Goal: Task Accomplishment & Management: Manage account settings

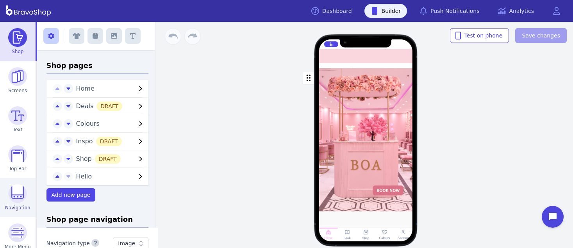
click at [14, 194] on img at bounding box center [17, 193] width 19 height 19
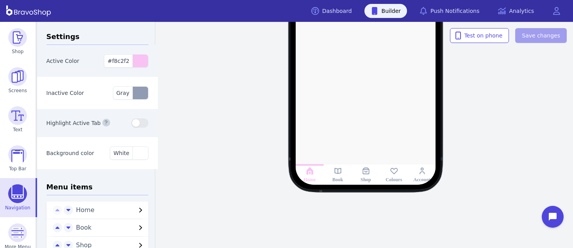
scroll to position [71, 0]
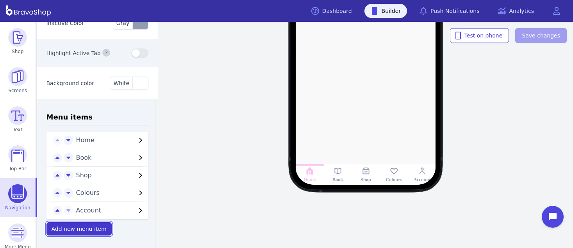
click at [96, 226] on span "Add new menu item" at bounding box center [79, 229] width 55 height 6
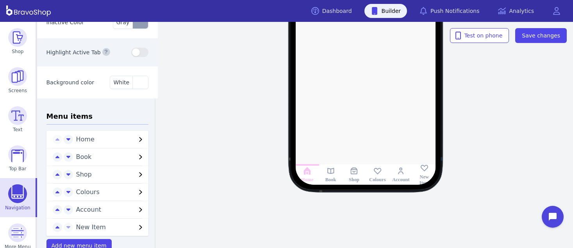
click at [96, 225] on span "New Item" at bounding box center [106, 226] width 60 height 9
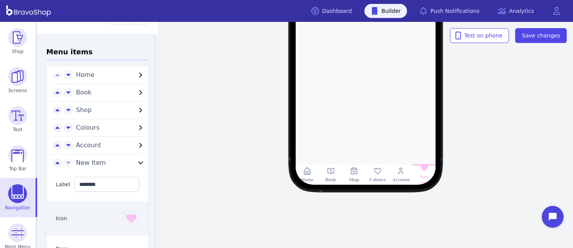
scroll to position [137, 0]
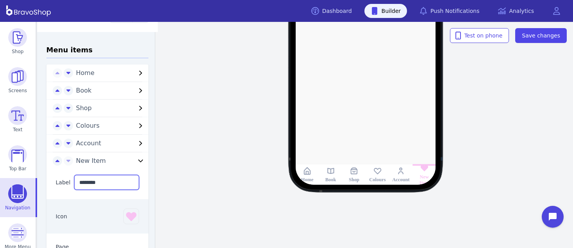
drag, startPoint x: 103, startPoint y: 182, endPoint x: 68, endPoint y: 178, distance: 34.6
click at [68, 178] on div "Label ********" at bounding box center [97, 183] width 102 height 34
click at [125, 217] on icon "button" at bounding box center [131, 216] width 12 height 12
type input "*********"
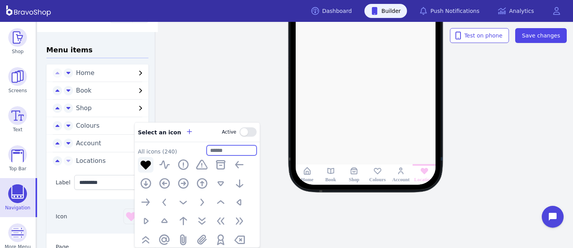
drag, startPoint x: 228, startPoint y: 152, endPoint x: 207, endPoint y: 148, distance: 22.0
click at [207, 148] on input "text" at bounding box center [231, 150] width 50 height 10
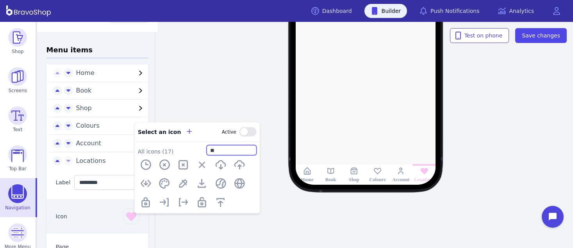
type input "*"
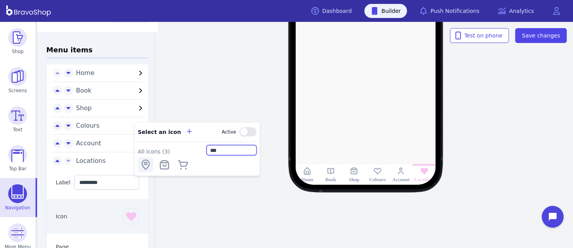
type input "***"
click at [142, 168] on icon "button" at bounding box center [145, 164] width 12 height 12
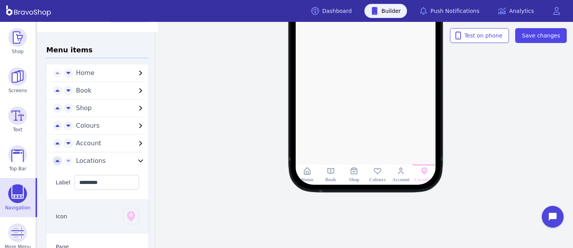
click at [55, 159] on icon "button" at bounding box center [57, 161] width 4 height 6
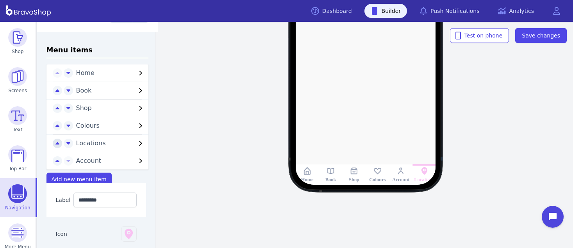
scroll to position [88, 0]
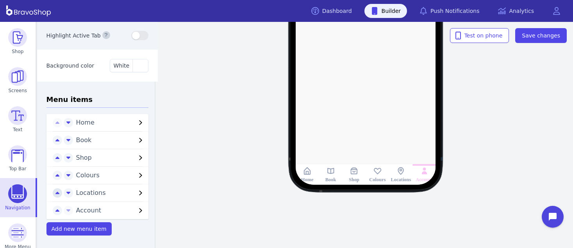
click at [55, 192] on icon "button" at bounding box center [57, 193] width 4 height 6
click at [53, 176] on button "button" at bounding box center [57, 175] width 9 height 9
click at [533, 33] on span "Save changes" at bounding box center [540, 36] width 38 height 8
click at [91, 157] on span "Locations" at bounding box center [106, 157] width 60 height 9
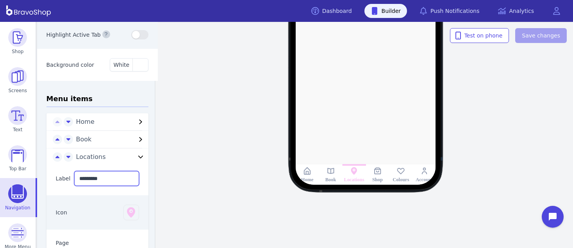
click at [105, 180] on input "*********" at bounding box center [106, 178] width 65 height 15
type input "********"
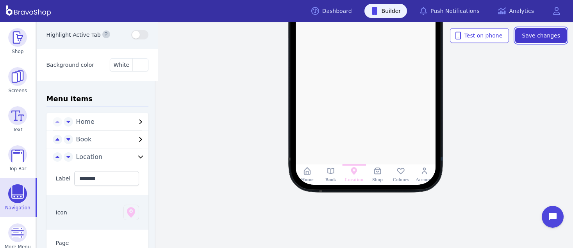
click at [548, 35] on span "Save changes" at bounding box center [540, 36] width 38 height 8
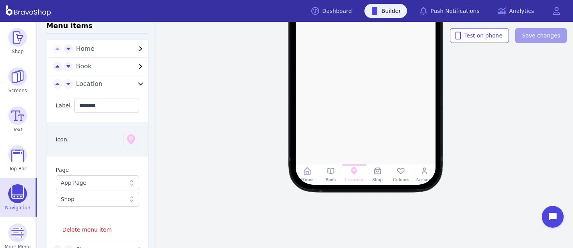
scroll to position [171, 0]
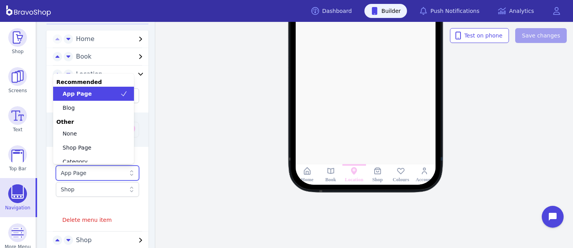
click at [107, 178] on div "App Page" at bounding box center [98, 173] width 84 height 15
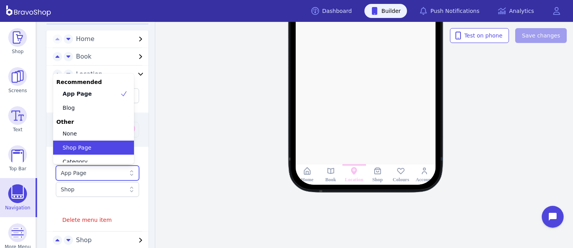
scroll to position [48, 0]
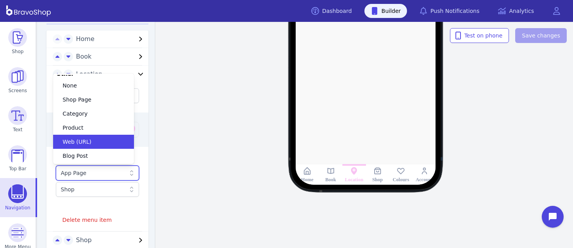
click at [99, 138] on div "Web (URL)" at bounding box center [89, 142] width 62 height 8
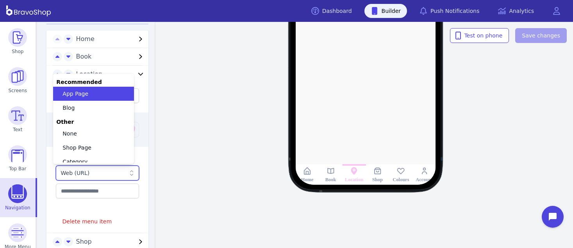
click at [114, 173] on div "Web (URL)" at bounding box center [93, 173] width 65 height 8
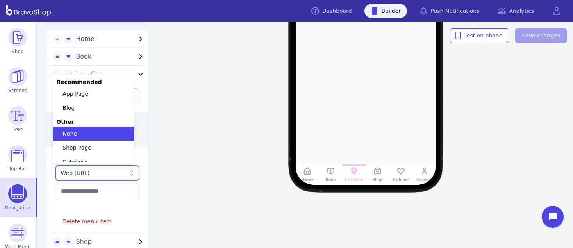
click at [99, 136] on div "None" at bounding box center [89, 134] width 62 height 8
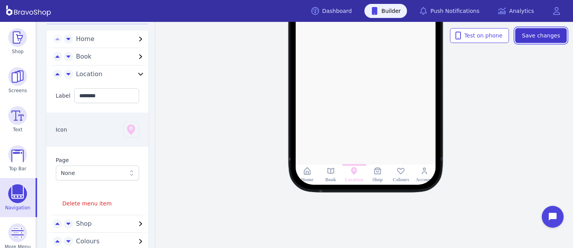
click at [530, 38] on span "Save changes" at bounding box center [540, 36] width 38 height 8
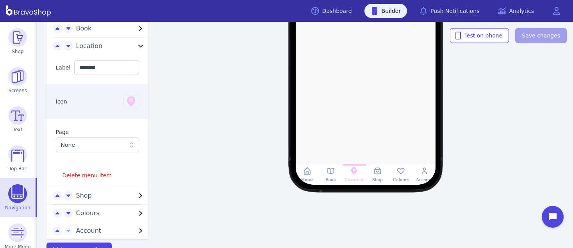
scroll to position [200, 0]
click at [82, 174] on span "Delete menu item" at bounding box center [87, 175] width 50 height 8
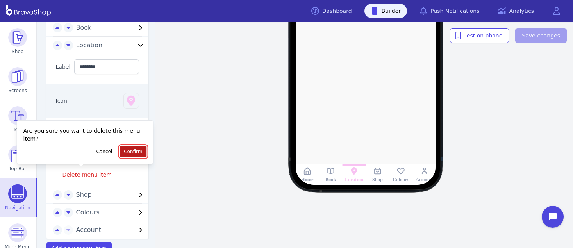
click at [124, 150] on span "Confirm" at bounding box center [133, 151] width 18 height 6
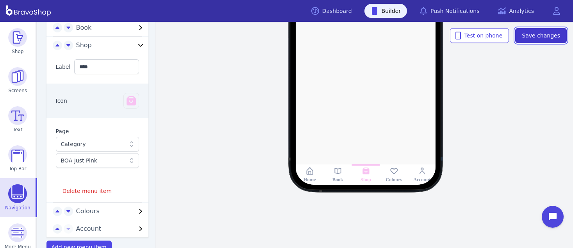
click at [538, 37] on span "Save changes" at bounding box center [540, 36] width 38 height 8
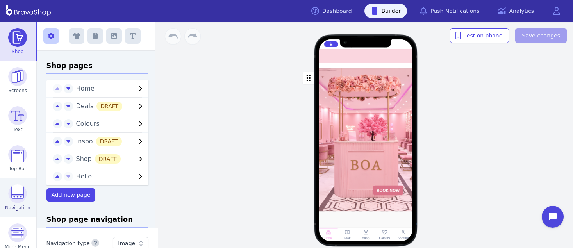
click at [14, 194] on img at bounding box center [17, 193] width 19 height 19
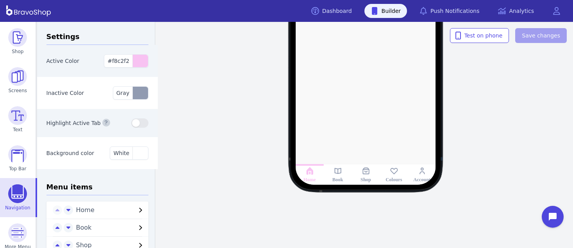
scroll to position [71, 0]
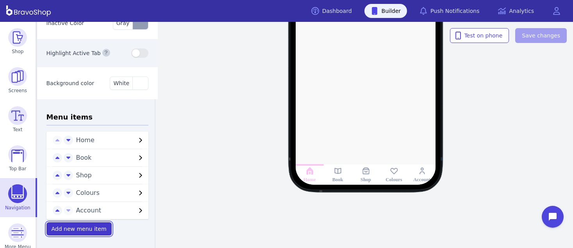
click at [96, 226] on span "Add new menu item" at bounding box center [79, 229] width 55 height 6
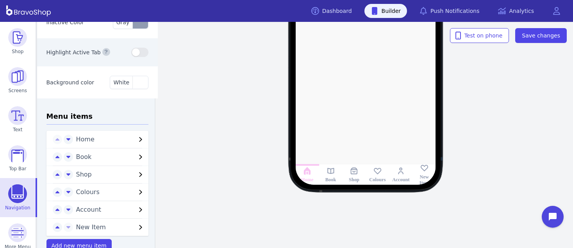
click at [96, 225] on span "New Item" at bounding box center [106, 226] width 60 height 9
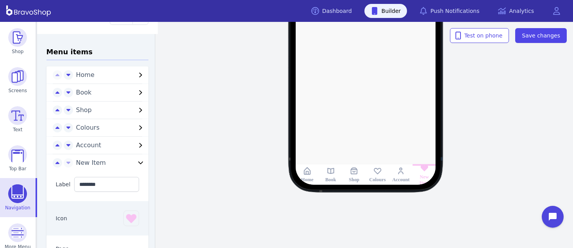
scroll to position [137, 0]
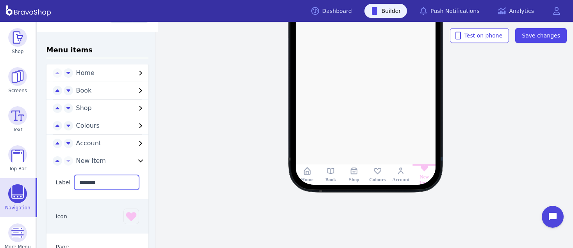
drag, startPoint x: 103, startPoint y: 182, endPoint x: 68, endPoint y: 178, distance: 34.6
click at [68, 178] on div "Label ********" at bounding box center [97, 183] width 102 height 34
click at [125, 217] on icon "button" at bounding box center [131, 216] width 12 height 12
type input "*********"
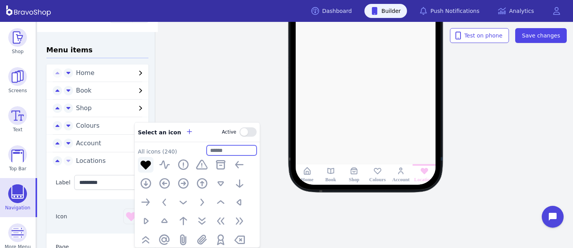
drag, startPoint x: 228, startPoint y: 152, endPoint x: 207, endPoint y: 148, distance: 22.0
click at [207, 148] on input "text" at bounding box center [231, 150] width 50 height 10
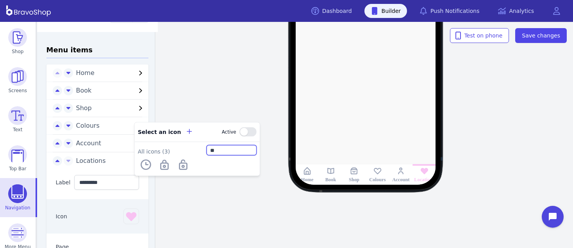
type input "*"
type input "***"
click at [142, 168] on icon "button" at bounding box center [145, 164] width 12 height 12
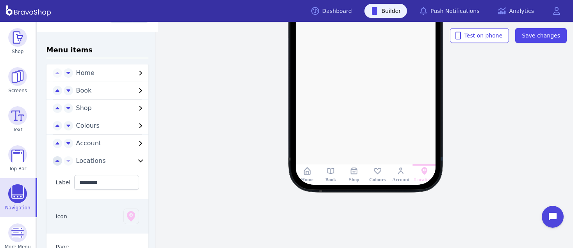
click at [55, 159] on icon "button" at bounding box center [57, 161] width 4 height 6
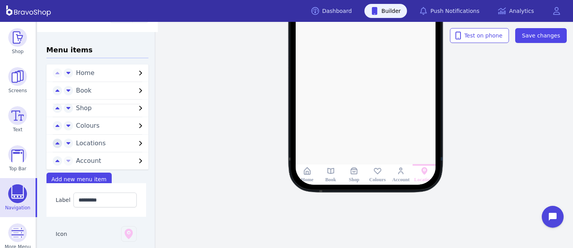
scroll to position [88, 0]
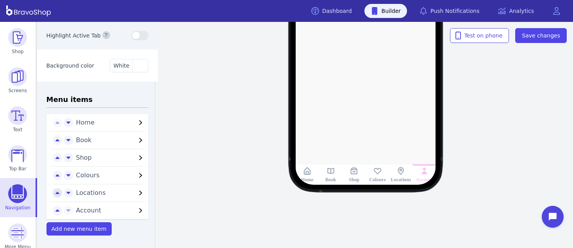
click at [55, 192] on icon "button" at bounding box center [57, 193] width 4 height 6
click at [53, 176] on button "button" at bounding box center [57, 175] width 9 height 9
click at [533, 33] on span "Save changes" at bounding box center [540, 36] width 38 height 8
click at [91, 157] on span "Locations" at bounding box center [106, 157] width 60 height 9
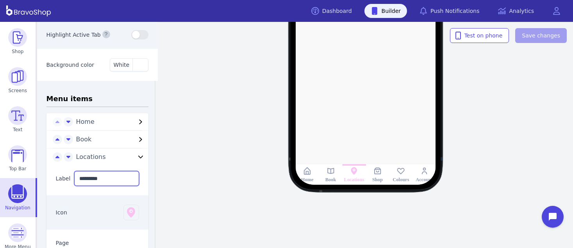
click at [105, 180] on input "*********" at bounding box center [106, 178] width 65 height 15
type input "********"
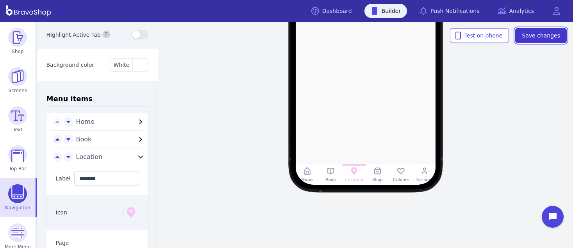
click at [548, 35] on span "Save changes" at bounding box center [540, 36] width 38 height 8
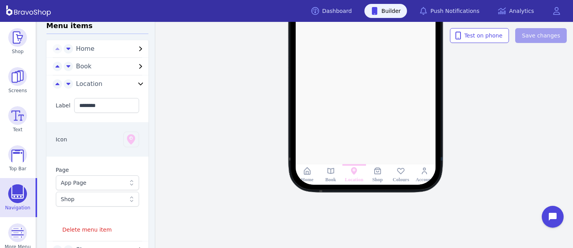
scroll to position [171, 0]
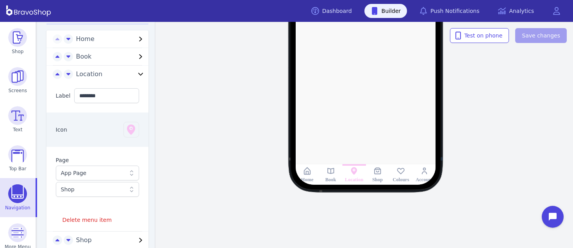
click at [107, 178] on div "App Page" at bounding box center [98, 173] width 84 height 15
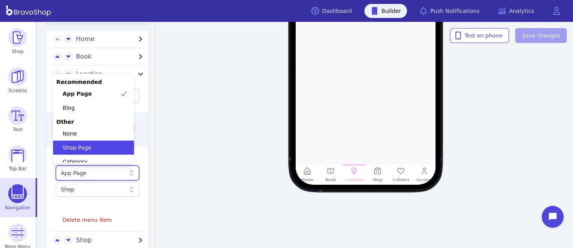
scroll to position [48, 0]
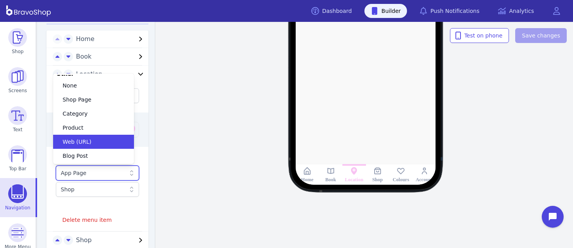
click at [99, 138] on div "Web (URL)" at bounding box center [89, 142] width 62 height 8
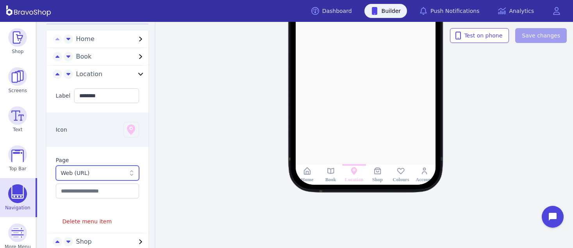
click at [114, 173] on div "Web (URL)" at bounding box center [93, 173] width 65 height 8
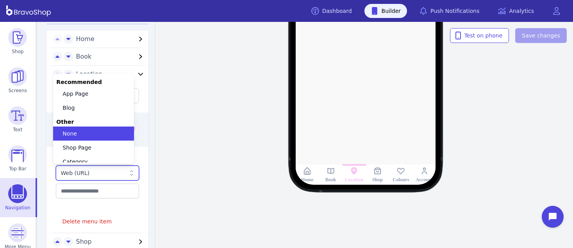
click at [99, 136] on div "None" at bounding box center [89, 134] width 62 height 8
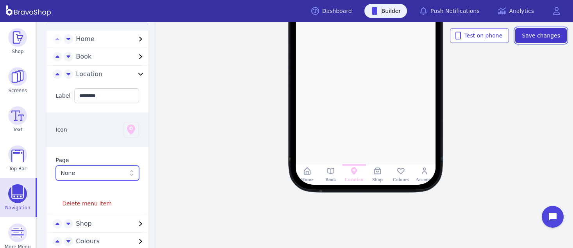
click at [530, 38] on span "Save changes" at bounding box center [540, 36] width 38 height 8
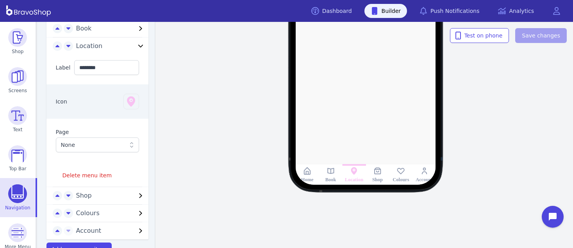
scroll to position [200, 0]
click at [82, 174] on span "Delete menu item" at bounding box center [87, 175] width 50 height 8
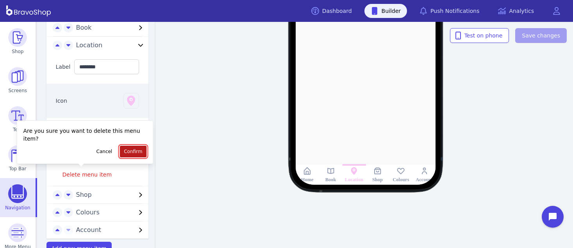
click at [124, 150] on span "Confirm" at bounding box center [133, 151] width 18 height 6
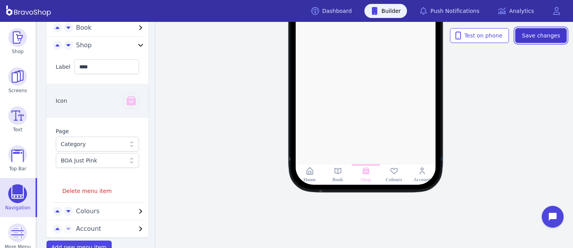
click at [538, 37] on span "Save changes" at bounding box center [540, 36] width 38 height 8
